Goal: Check status: Check status

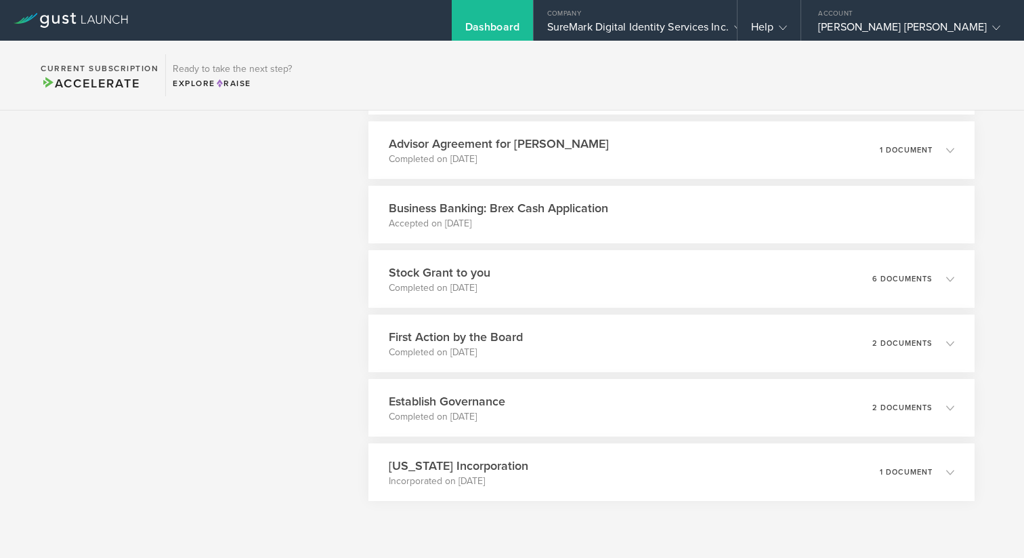
scroll to position [4988, 0]
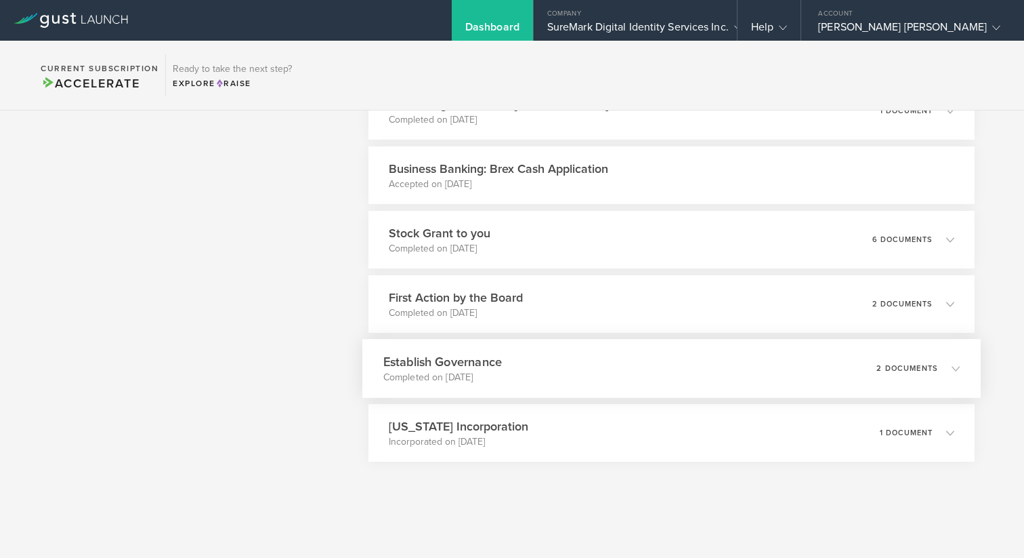
click at [516, 375] on div "Establish Governance Completed on [DATE] 2 documents" at bounding box center [671, 368] width 619 height 59
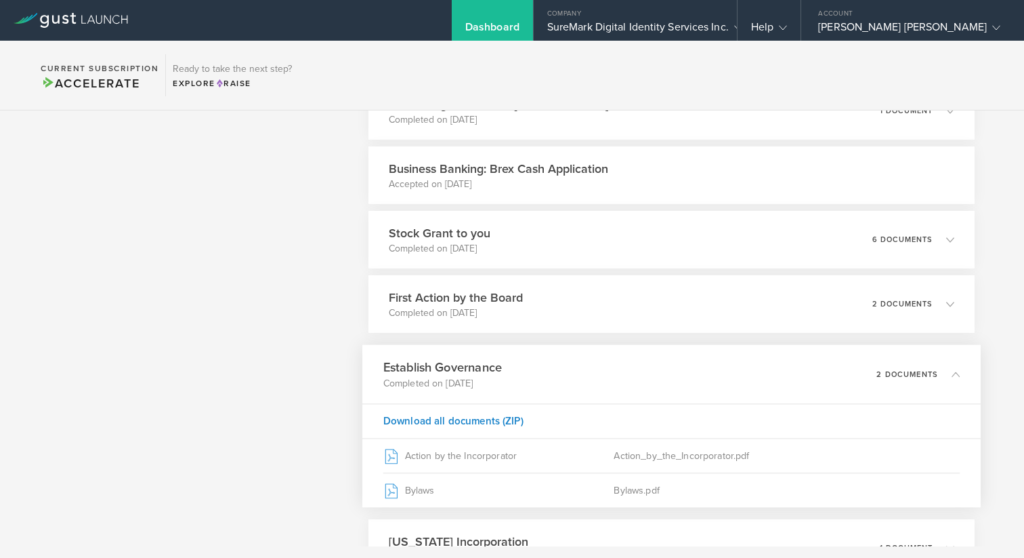
click at [507, 368] on div "Establish Governance Completed on [DATE] 2 documents" at bounding box center [671, 374] width 619 height 59
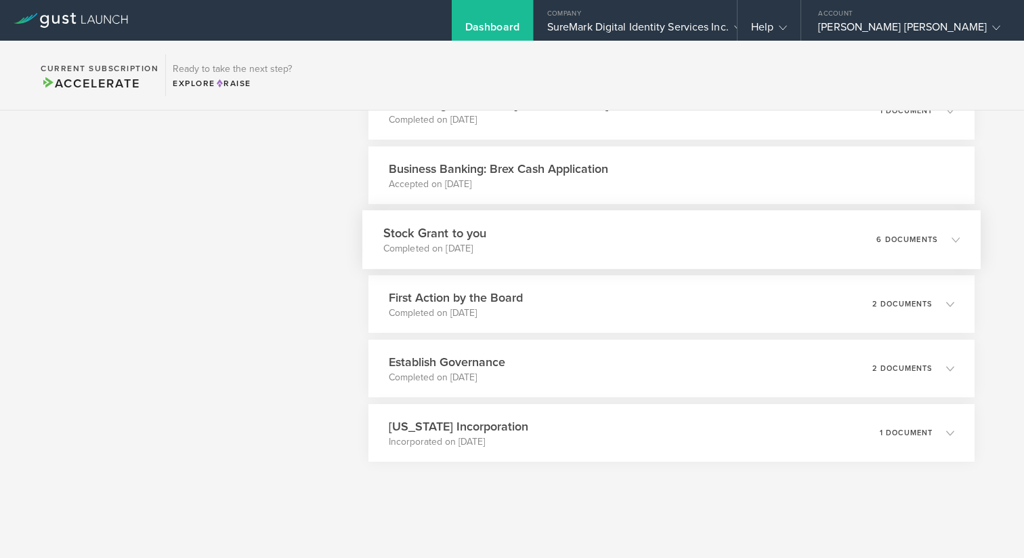
click at [509, 258] on div "Stock Grant to you Completed on [DATE] 6 documents" at bounding box center [671, 239] width 619 height 59
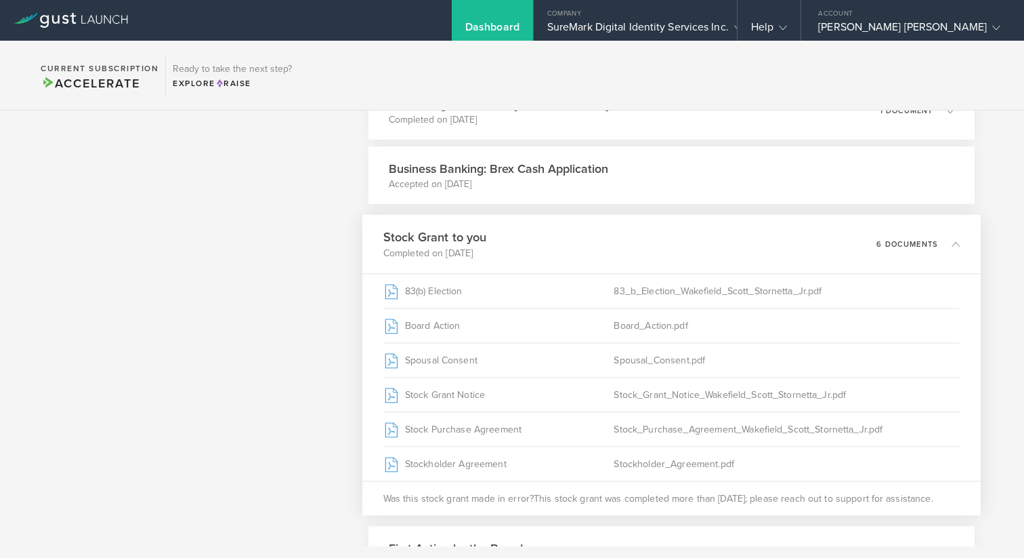
click at [511, 249] on div "Stock Grant to you Completed on [DATE] 6 documents" at bounding box center [671, 244] width 619 height 59
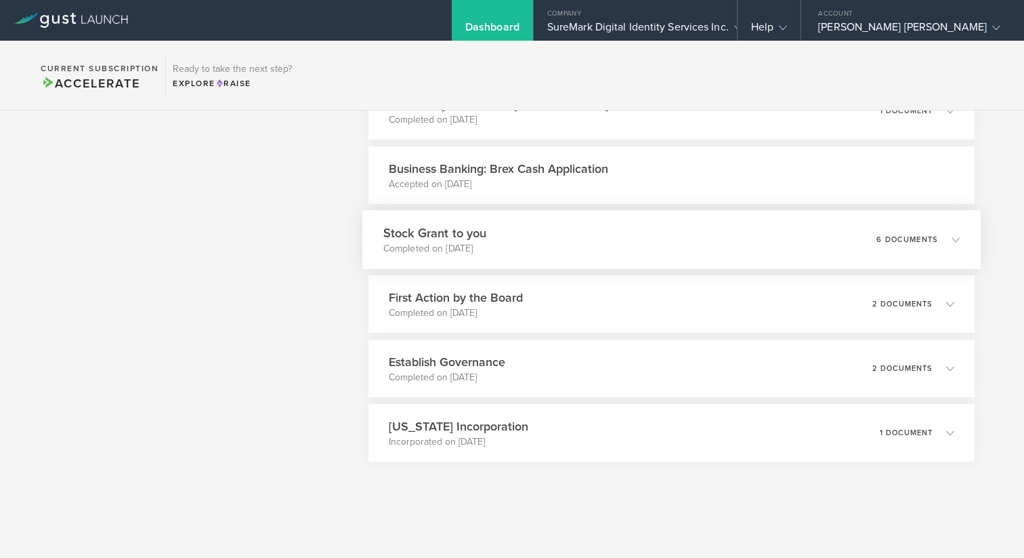
click at [511, 249] on div "Stock Grant to you Completed on [DATE] 6 documents" at bounding box center [671, 239] width 619 height 59
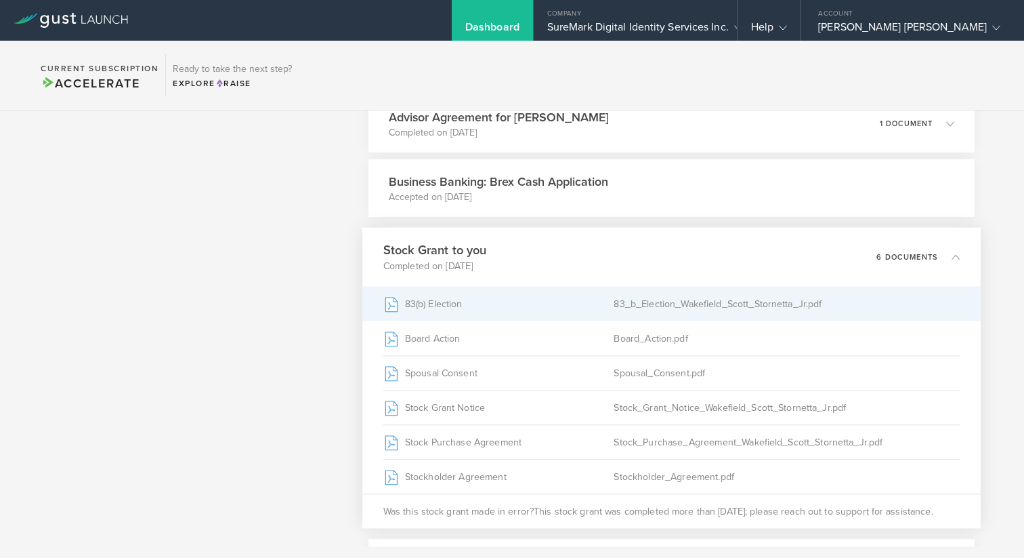
scroll to position [4969, 0]
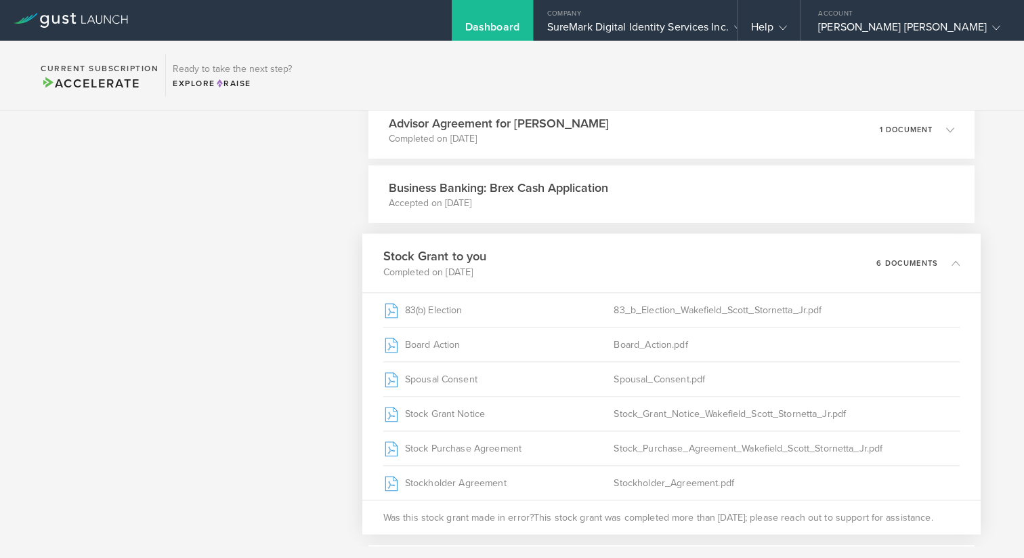
click at [635, 257] on div "Stock Grant to you Completed on [DATE] 6 documents" at bounding box center [671, 263] width 619 height 59
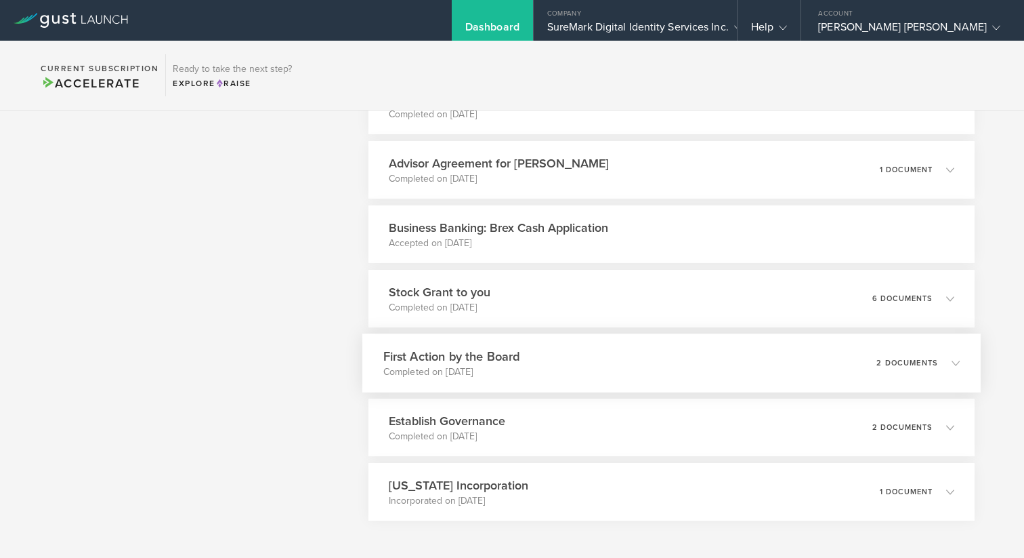
scroll to position [4930, 0]
click at [617, 306] on div "Stock Grant to you Completed on [DATE] 6 documents" at bounding box center [671, 297] width 619 height 59
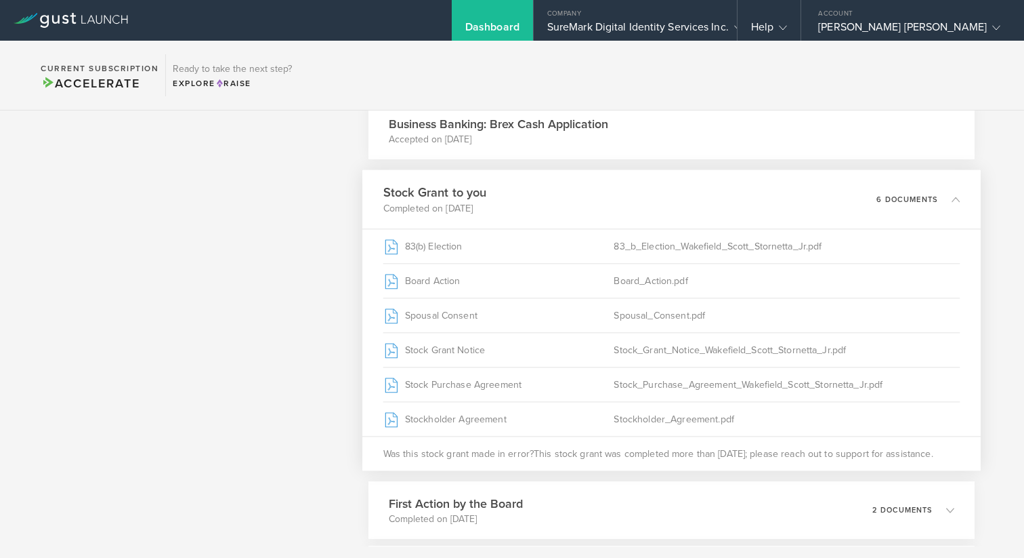
scroll to position [5033, 0]
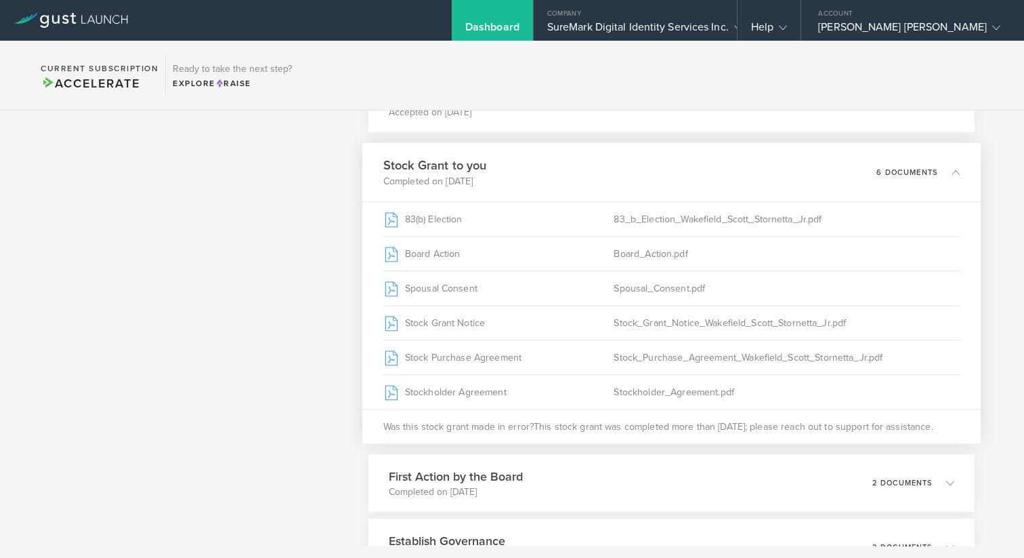
click at [598, 174] on div "Stock Grant to you Completed on [DATE] 6 documents" at bounding box center [671, 172] width 619 height 59
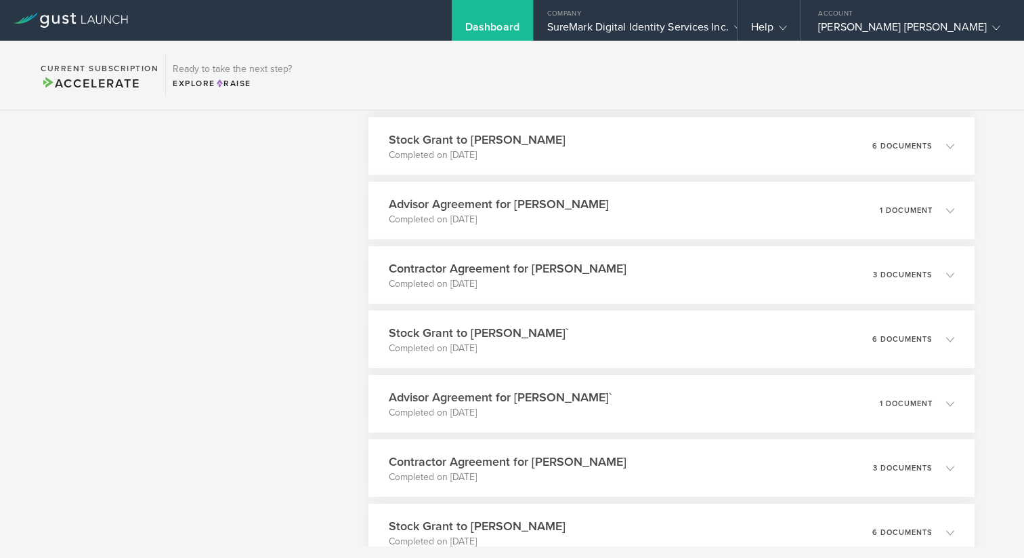
scroll to position [3794, 0]
